Goal: Navigation & Orientation: Find specific page/section

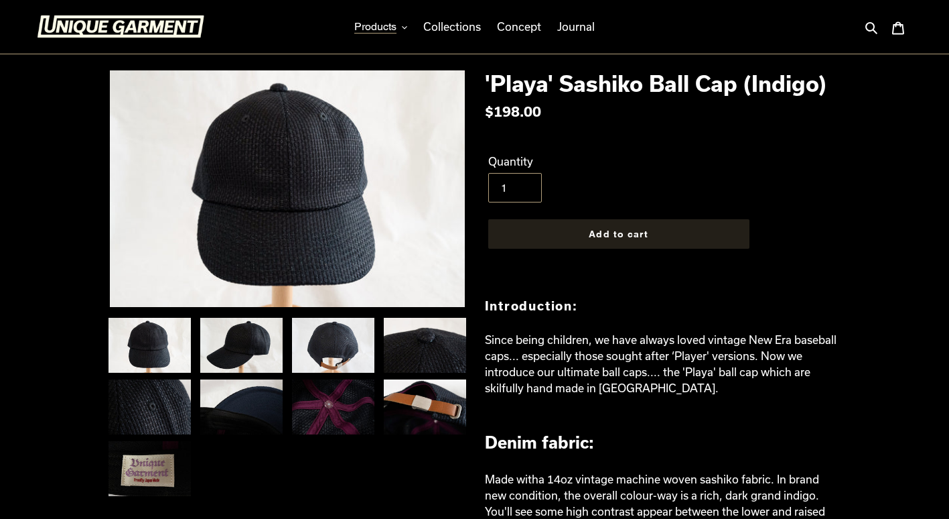
click at [395, 34] on button "Products" at bounding box center [381, 27] width 66 height 20
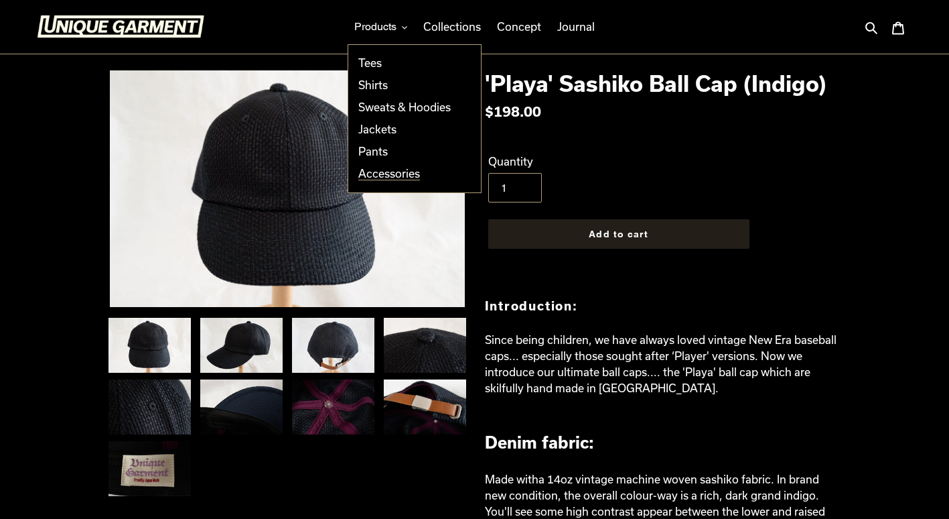
click at [387, 171] on span "Accessories" at bounding box center [389, 173] width 62 height 13
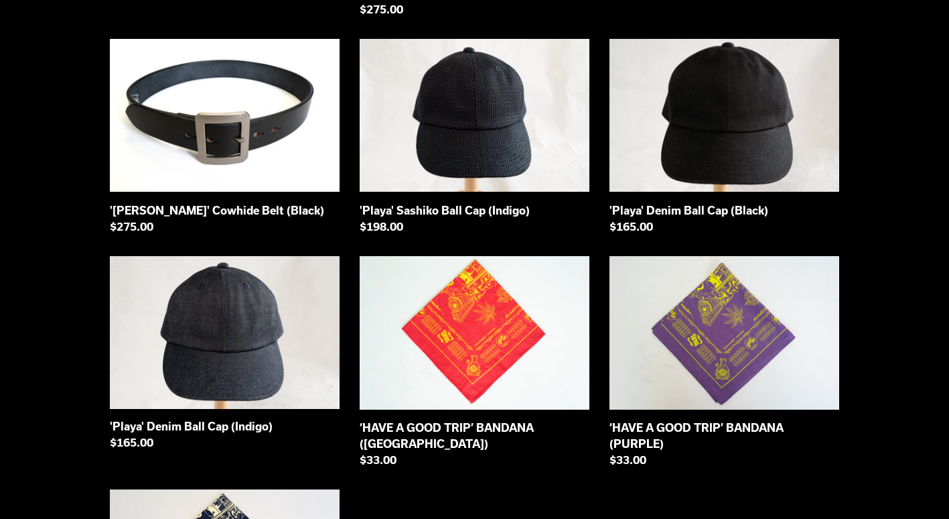
scroll to position [351, 0]
